Goal: Information Seeking & Learning: Learn about a topic

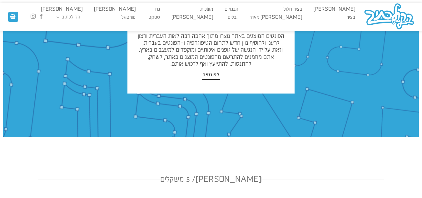
scroll to position [94, 0]
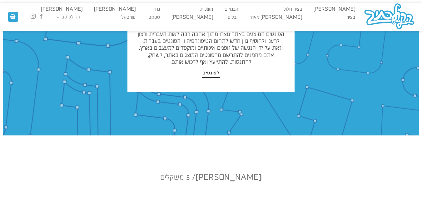
drag, startPoint x: 211, startPoint y: 78, endPoint x: 211, endPoint y: 74, distance: 4.7
click at [211, 78] on div "סטודיו לטיפוגרפיה ועיצוב פונטים ברוכים הבאים אנחנו הקולכתיב סטודיו לעיצוב גרפי …" at bounding box center [210, 18] width 167 height 148
click at [211, 74] on span "לפונטים" at bounding box center [211, 73] width 17 height 6
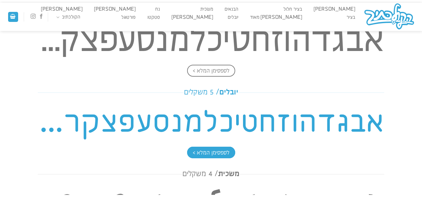
scroll to position [574, 0]
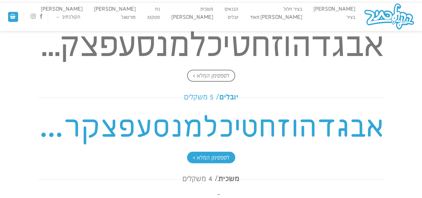
click at [240, 125] on h4 "אבגדהוזחטיכלמנסעפצקרשת" at bounding box center [211, 127] width 346 height 45
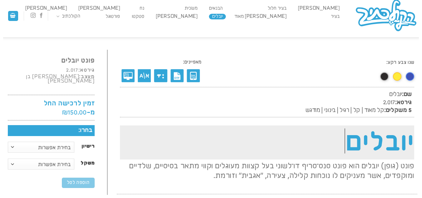
scroll to position [39, 0]
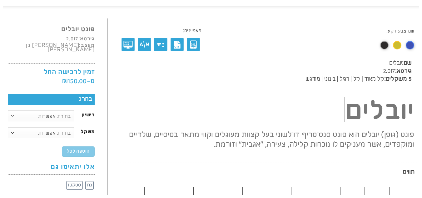
click at [400, 45] on link at bounding box center [397, 45] width 8 height 8
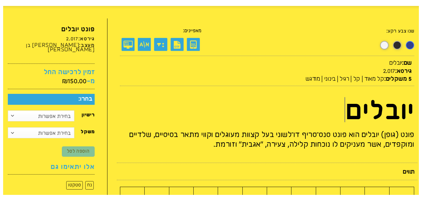
click at [411, 46] on link at bounding box center [409, 45] width 8 height 8
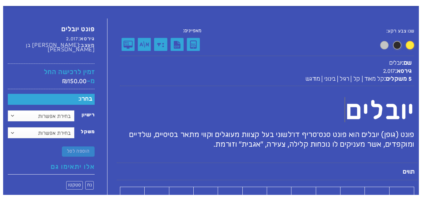
click at [382, 47] on link at bounding box center [384, 45] width 8 height 8
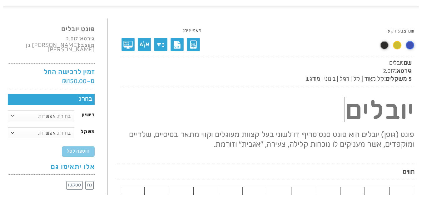
click at [413, 43] on link at bounding box center [409, 45] width 8 height 8
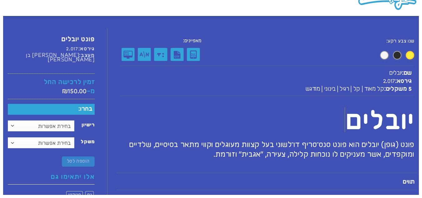
scroll to position [24, 0]
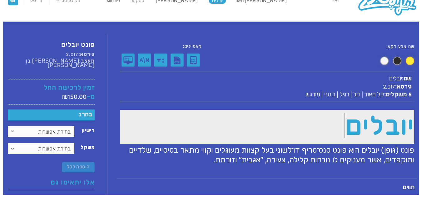
click at [363, 141] on h1 "יובלים" at bounding box center [267, 127] width 294 height 34
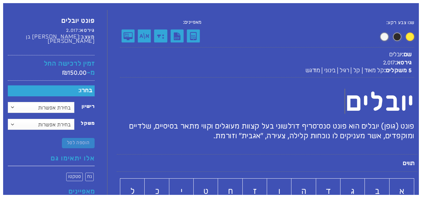
scroll to position [55, 0]
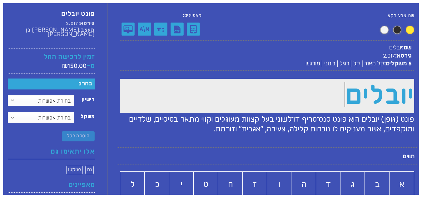
click at [365, 81] on h1 "יובלים" at bounding box center [267, 96] width 294 height 34
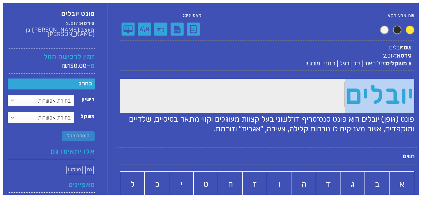
click at [365, 81] on h1 "יובלים" at bounding box center [267, 96] width 294 height 34
click at [366, 94] on h1 "יובלים" at bounding box center [267, 96] width 294 height 34
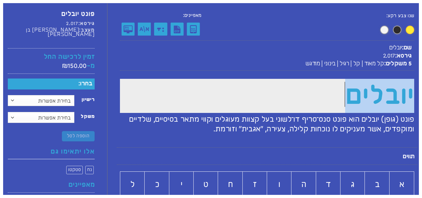
click at [329, 95] on h1 "יובלים" at bounding box center [267, 96] width 294 height 34
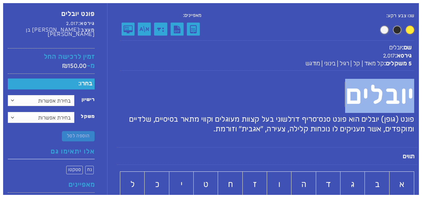
drag, startPoint x: 326, startPoint y: 98, endPoint x: 426, endPoint y: 114, distance: 101.5
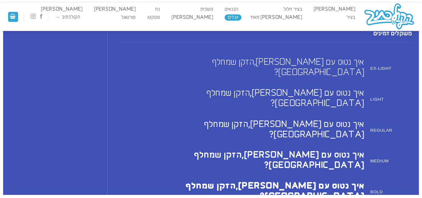
scroll to position [632, 0]
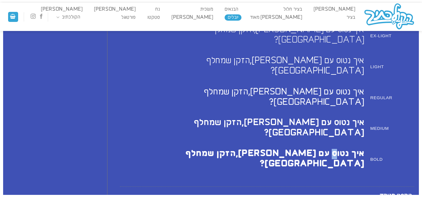
click at [334, 149] on h2 "איך נטוס עם [PERSON_NAME], הזקן שמחלף [GEOGRAPHIC_DATA]?" at bounding box center [242, 159] width 244 height 21
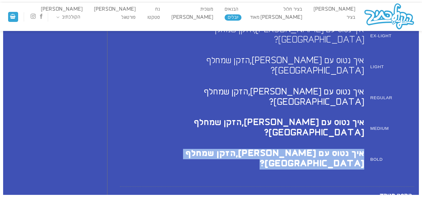
click at [334, 149] on h2 "איך נטוס עם [PERSON_NAME], הזקן שמחלף [GEOGRAPHIC_DATA]?" at bounding box center [242, 159] width 244 height 21
drag, startPoint x: 334, startPoint y: 104, endPoint x: 304, endPoint y: 127, distance: 37.8
click at [333, 149] on h2 "איך נטוס עם [PERSON_NAME], הזקן שמחלף [GEOGRAPHIC_DATA]?" at bounding box center [242, 159] width 244 height 21
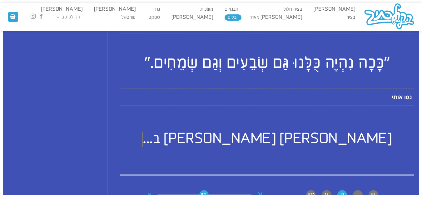
scroll to position [796, 0]
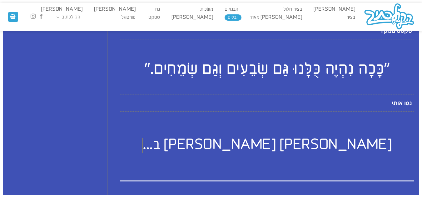
click at [303, 196] on p "EL L R M BO" at bounding box center [341, 201] width 119 height 10
click at [311, 196] on span "BO" at bounding box center [311, 201] width 10 height 10
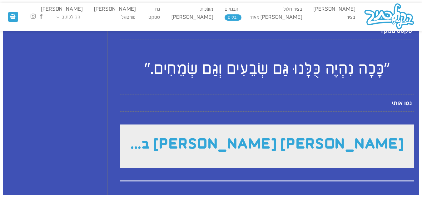
click at [315, 124] on h2 "[PERSON_NAME] [PERSON_NAME] ב..." at bounding box center [267, 146] width 294 height 44
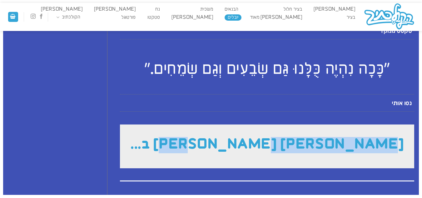
click at [315, 124] on h2 "[PERSON_NAME] [PERSON_NAME] ב..." at bounding box center [267, 146] width 294 height 44
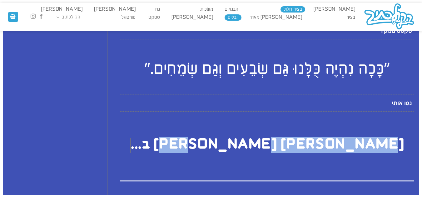
click at [305, 9] on link "בציר חלול" at bounding box center [292, 9] width 25 height 6
click at [305, 7] on link "בציר חלול" at bounding box center [292, 9] width 25 height 6
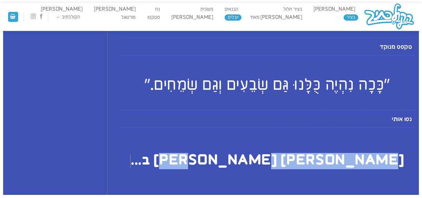
scroll to position [742, 0]
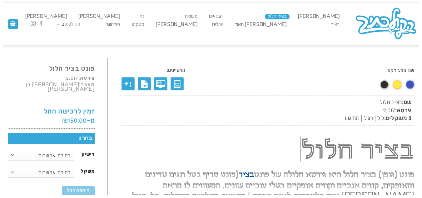
scroll to position [0, 0]
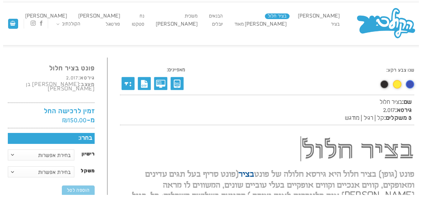
click at [381, 32] on img at bounding box center [386, 24] width 62 height 34
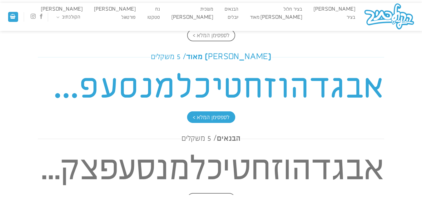
click at [282, 90] on h4 "אבגדהוזחטיכלמנסעפצקרשת" at bounding box center [211, 87] width 346 height 45
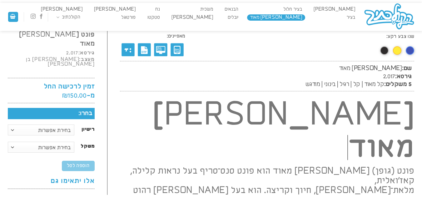
scroll to position [24, 0]
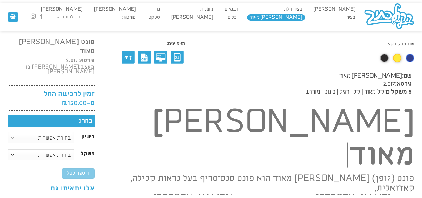
click at [408, 60] on link at bounding box center [409, 58] width 8 height 8
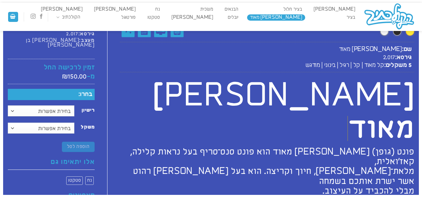
scroll to position [32, 0]
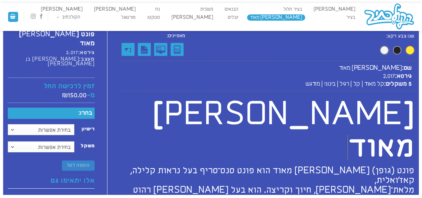
click at [399, 49] on link at bounding box center [397, 50] width 8 height 8
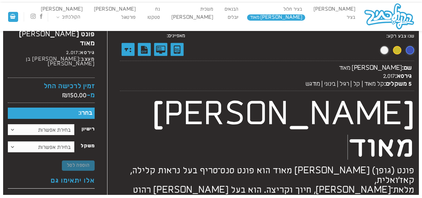
click at [397, 51] on link at bounding box center [397, 50] width 8 height 8
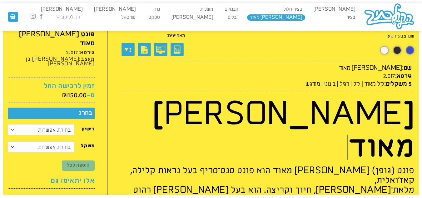
click at [405, 50] on div "שנו צבע רקע:" at bounding box center [365, 45] width 98 height 24
click at [409, 51] on link at bounding box center [409, 50] width 8 height 8
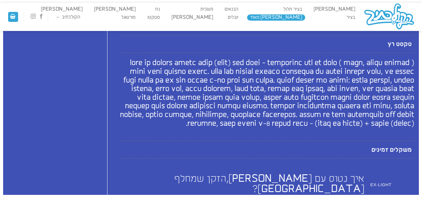
scroll to position [539, 0]
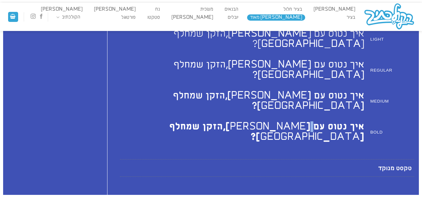
scroll to position [671, 0]
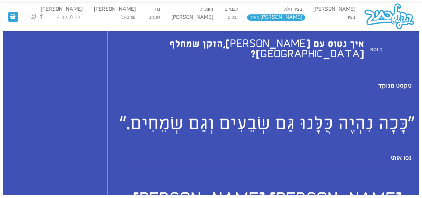
scroll to position [732, 0]
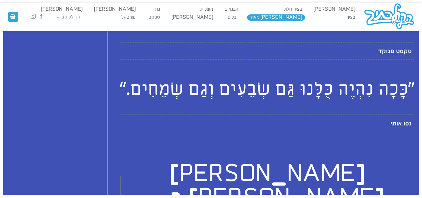
drag, startPoint x: 204, startPoint y: 116, endPoint x: 214, endPoint y: 120, distance: 10.5
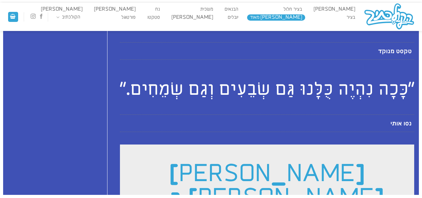
click at [288, 144] on h2 "[PERSON_NAME] [PERSON_NAME] ב..." at bounding box center [267, 188] width 294 height 88
click at [286, 144] on h2 "[PERSON_NAME] [PERSON_NAME] ב..." at bounding box center [267, 188] width 294 height 88
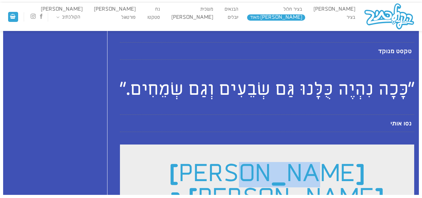
click at [286, 144] on h2 "[PERSON_NAME] [PERSON_NAME] ב..." at bounding box center [267, 188] width 294 height 88
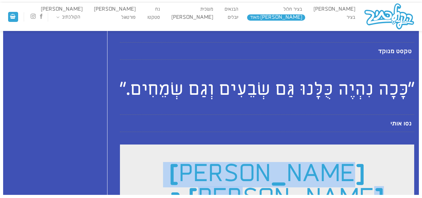
drag, startPoint x: 286, startPoint y: 53, endPoint x: 290, endPoint y: 51, distance: 4.4
click at [289, 144] on h2 "[PERSON_NAME] [PERSON_NAME] ב..." at bounding box center [267, 188] width 294 height 88
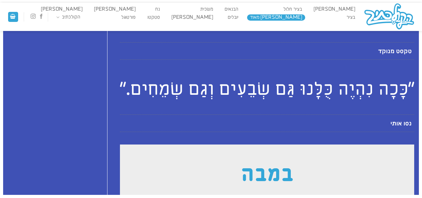
click at [291, 144] on h2 "במבה" at bounding box center [267, 176] width 294 height 64
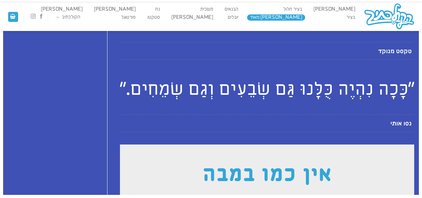
click at [219, 144] on h2 "אין כמו במבה" at bounding box center [267, 176] width 294 height 64
click at [204, 144] on h2 "אין כמו במבה" at bounding box center [267, 176] width 294 height 64
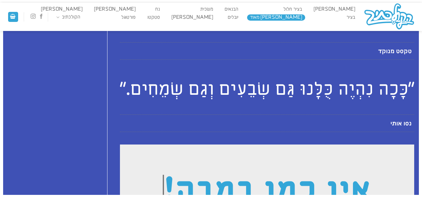
drag, startPoint x: 229, startPoint y: 140, endPoint x: 395, endPoint y: 135, distance: 166.1
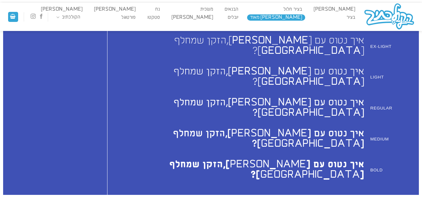
scroll to position [576, 0]
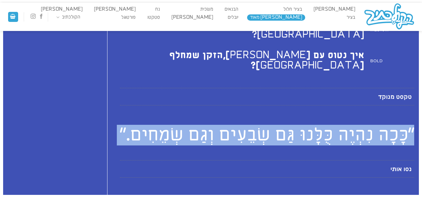
scroll to position [685, 0]
